Goal: Information Seeking & Learning: Check status

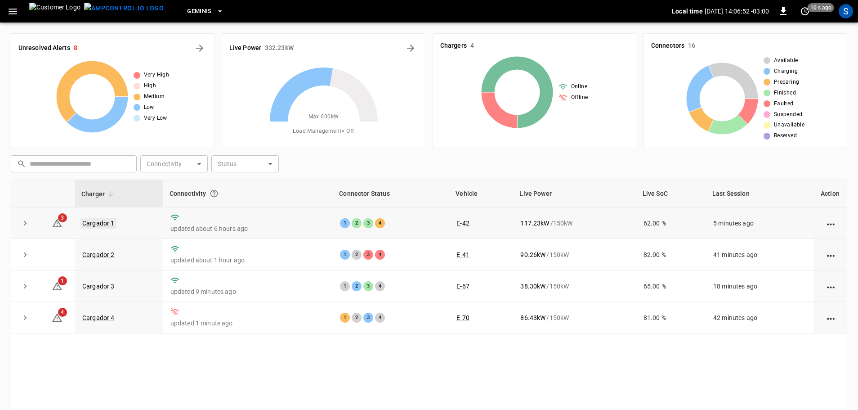
click at [109, 224] on link "Cargador 1" at bounding box center [99, 223] width 36 height 11
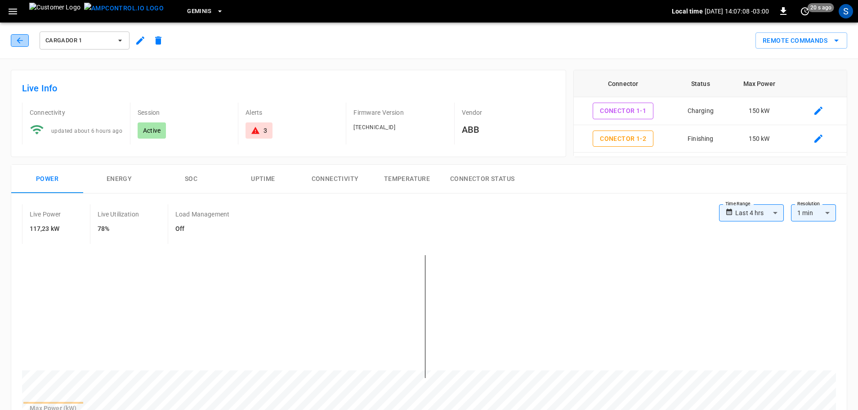
click at [14, 42] on button "button" at bounding box center [20, 40] width 18 height 13
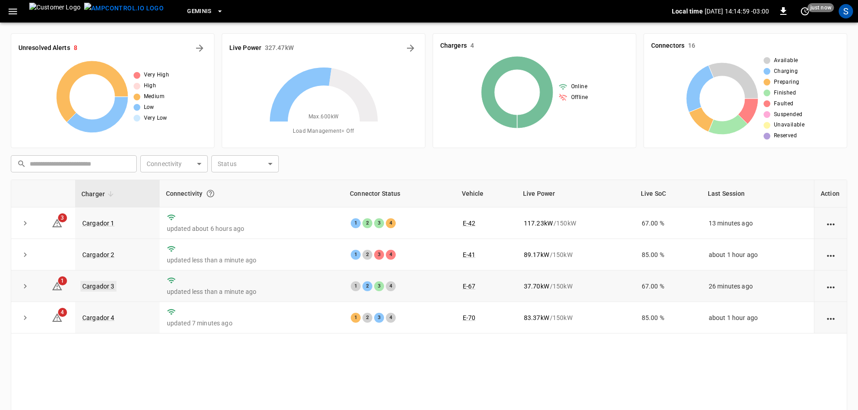
click at [110, 287] on link "Cargador 3" at bounding box center [99, 286] width 36 height 11
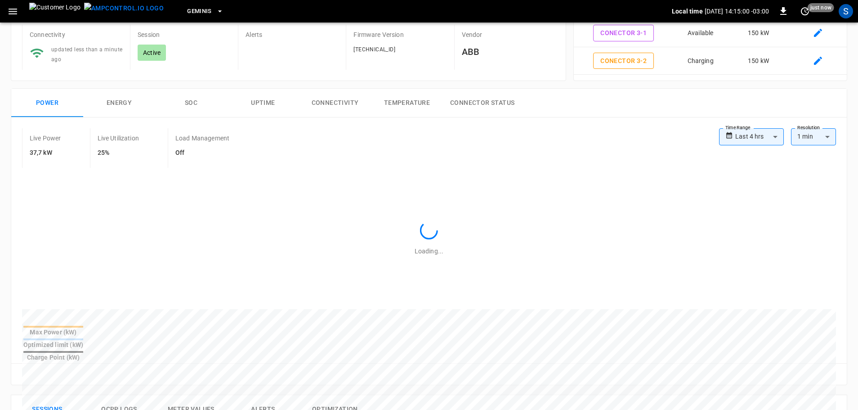
scroll to position [270, 0]
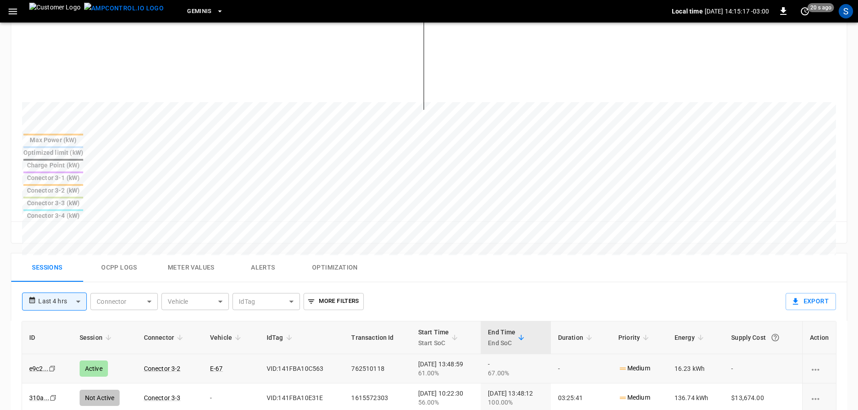
drag, startPoint x: 266, startPoint y: 304, endPoint x: 293, endPoint y: 287, distance: 32.2
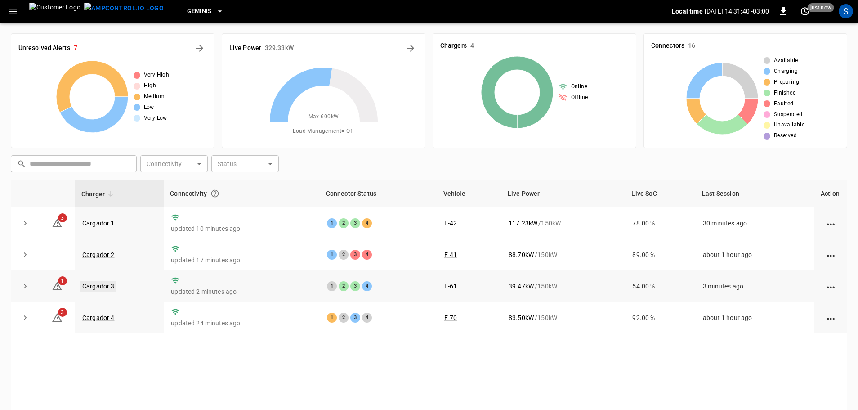
click at [112, 285] on link "Cargador 3" at bounding box center [99, 286] width 36 height 11
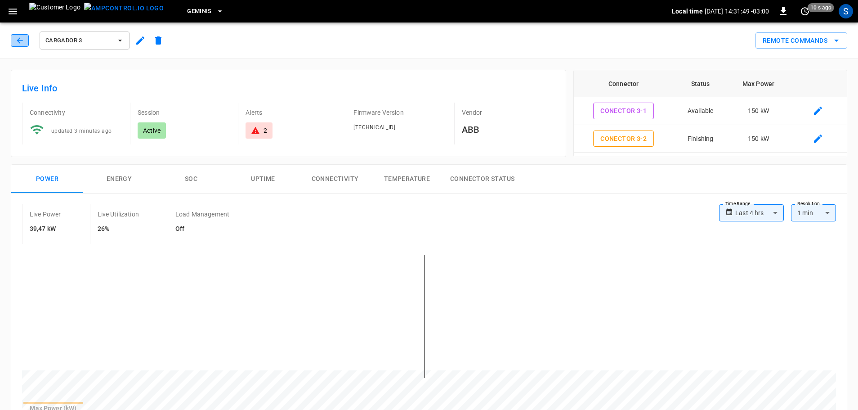
click at [28, 41] on button "button" at bounding box center [20, 40] width 18 height 13
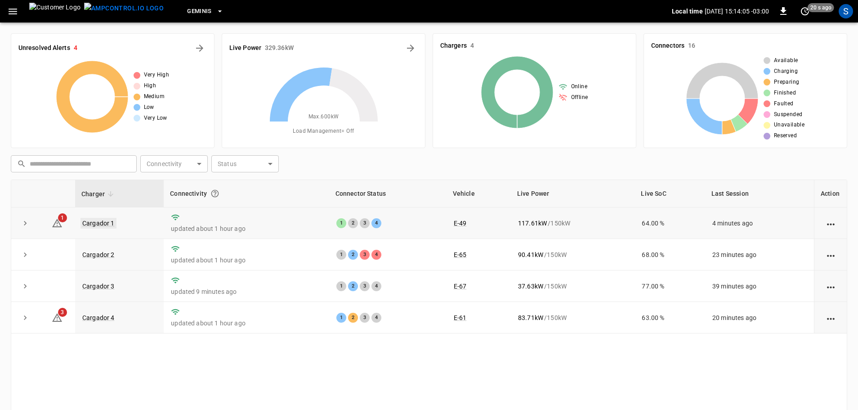
click at [91, 220] on link "Cargador 1" at bounding box center [99, 223] width 36 height 11
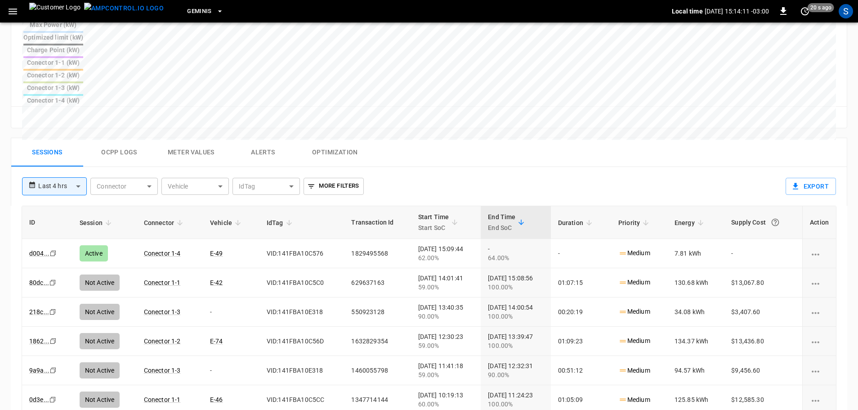
scroll to position [252, 0]
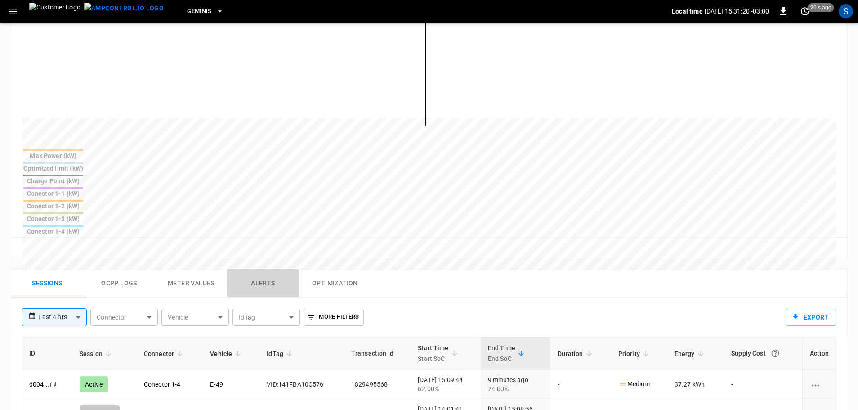
drag, startPoint x: 268, startPoint y: 198, endPoint x: 274, endPoint y: 197, distance: 6.1
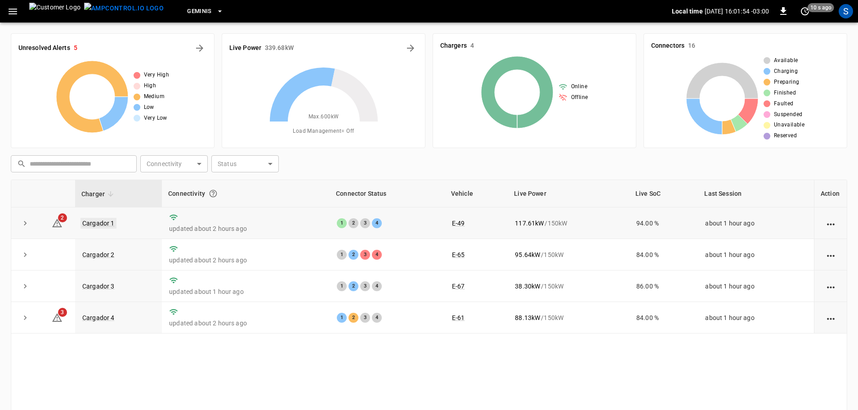
click at [104, 225] on link "Cargador 1" at bounding box center [99, 223] width 36 height 11
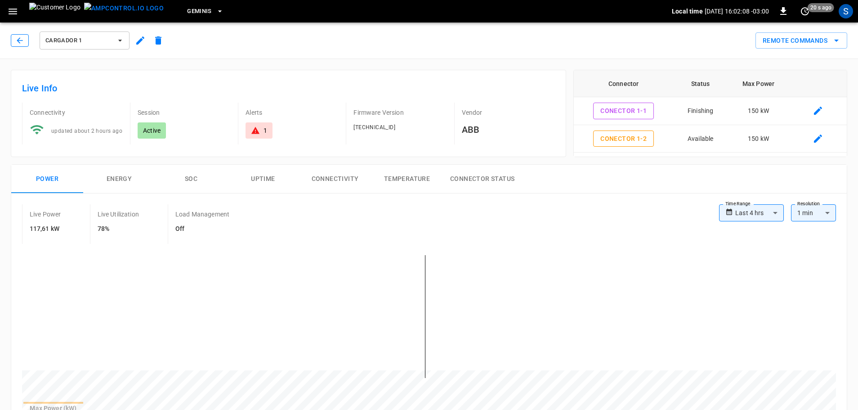
click at [20, 45] on button "button" at bounding box center [20, 40] width 18 height 13
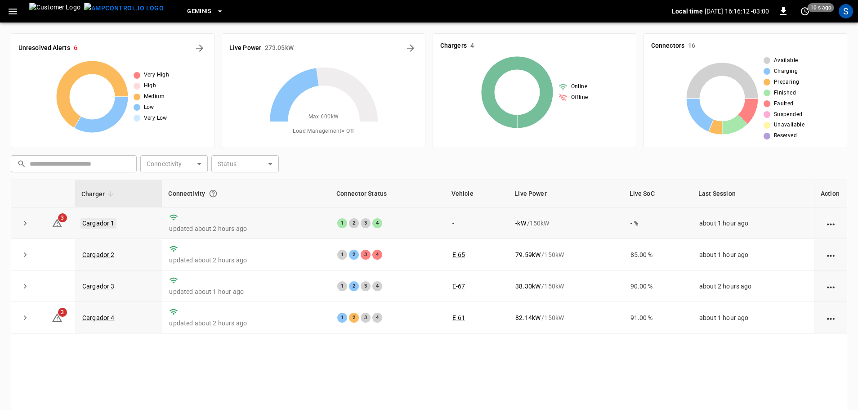
click at [107, 220] on link "Cargador 1" at bounding box center [99, 223] width 36 height 11
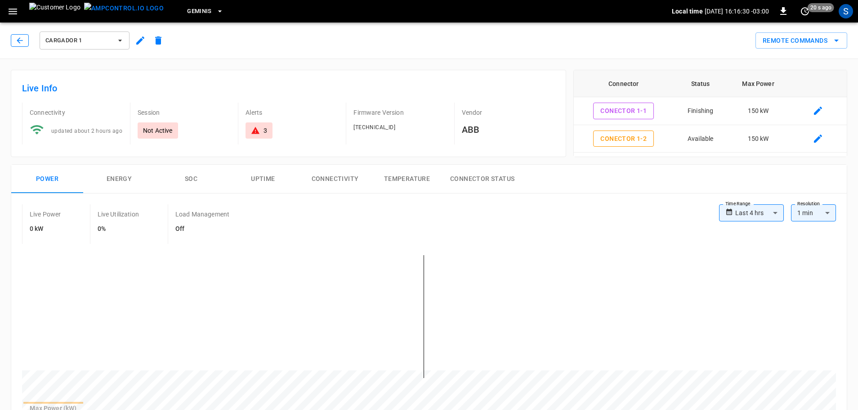
click at [25, 43] on button "button" at bounding box center [20, 40] width 18 height 13
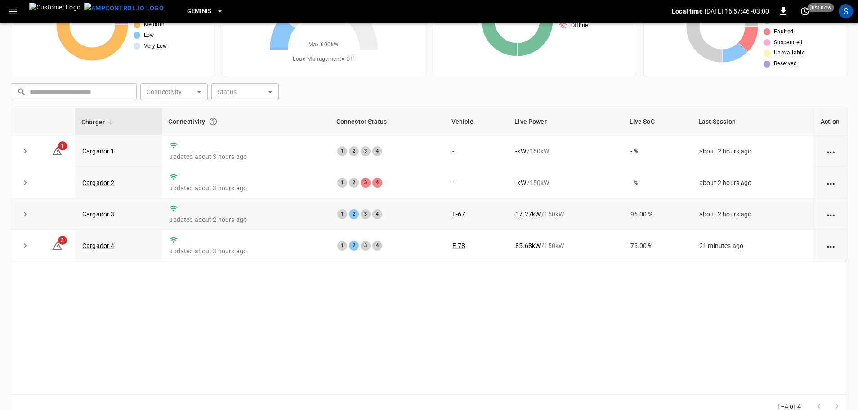
scroll to position [90, 0]
